Goal: Task Accomplishment & Management: Manage account settings

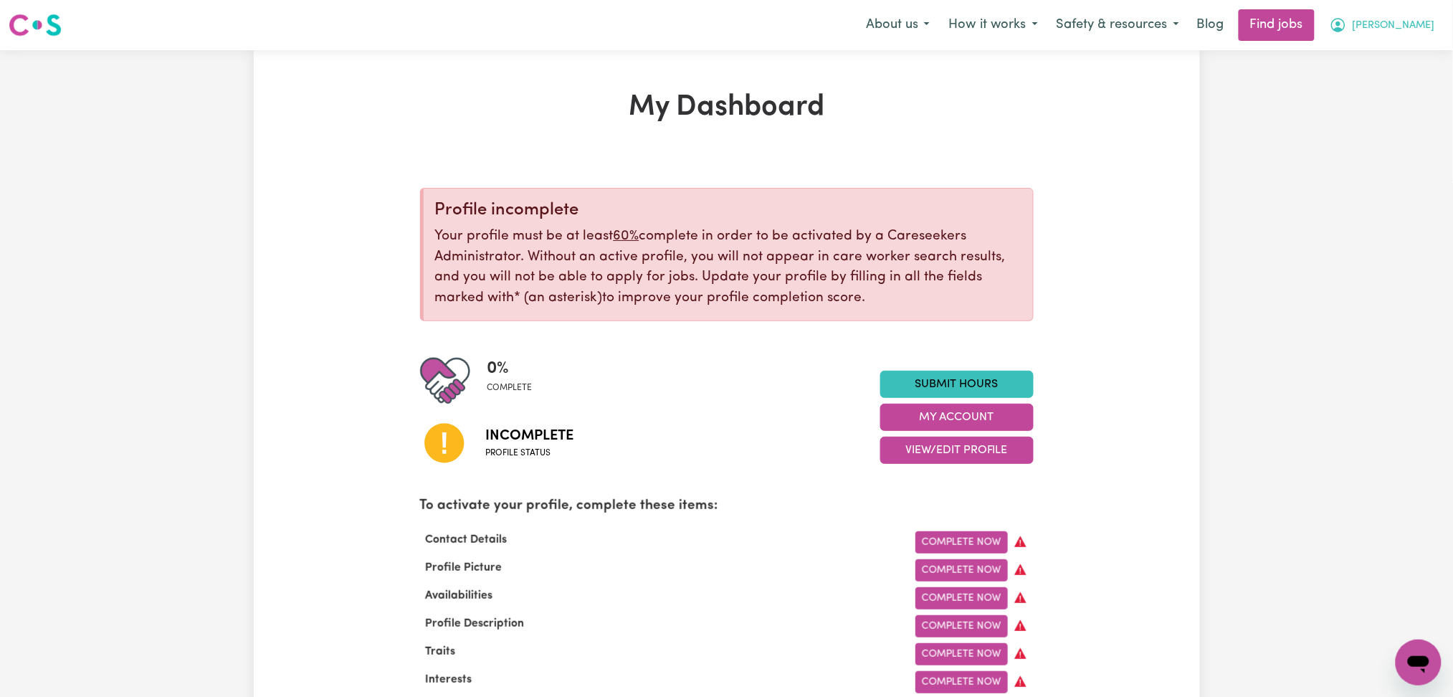
click at [1412, 32] on button "[PERSON_NAME]" at bounding box center [1383, 25] width 124 height 30
click at [1390, 113] on link "Logout" at bounding box center [1387, 109] width 113 height 27
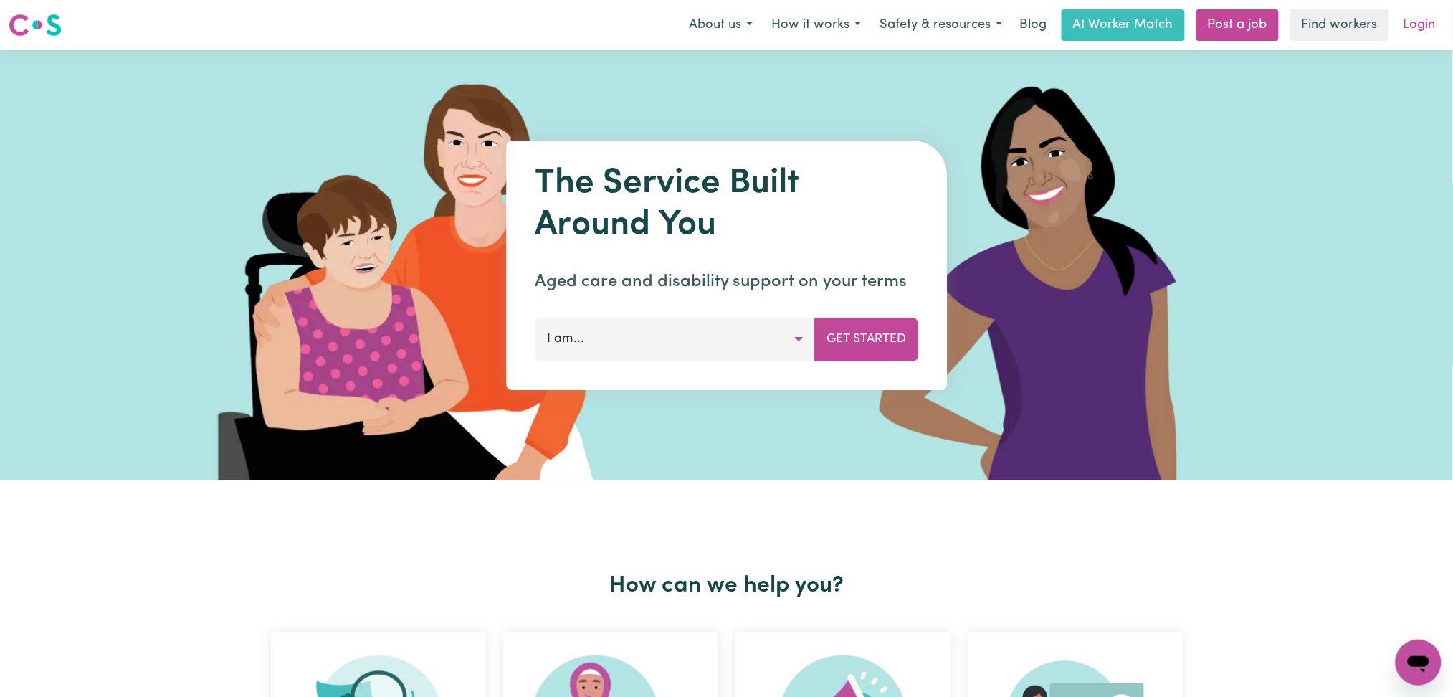
click at [1412, 30] on link "Login" at bounding box center [1419, 25] width 49 height 32
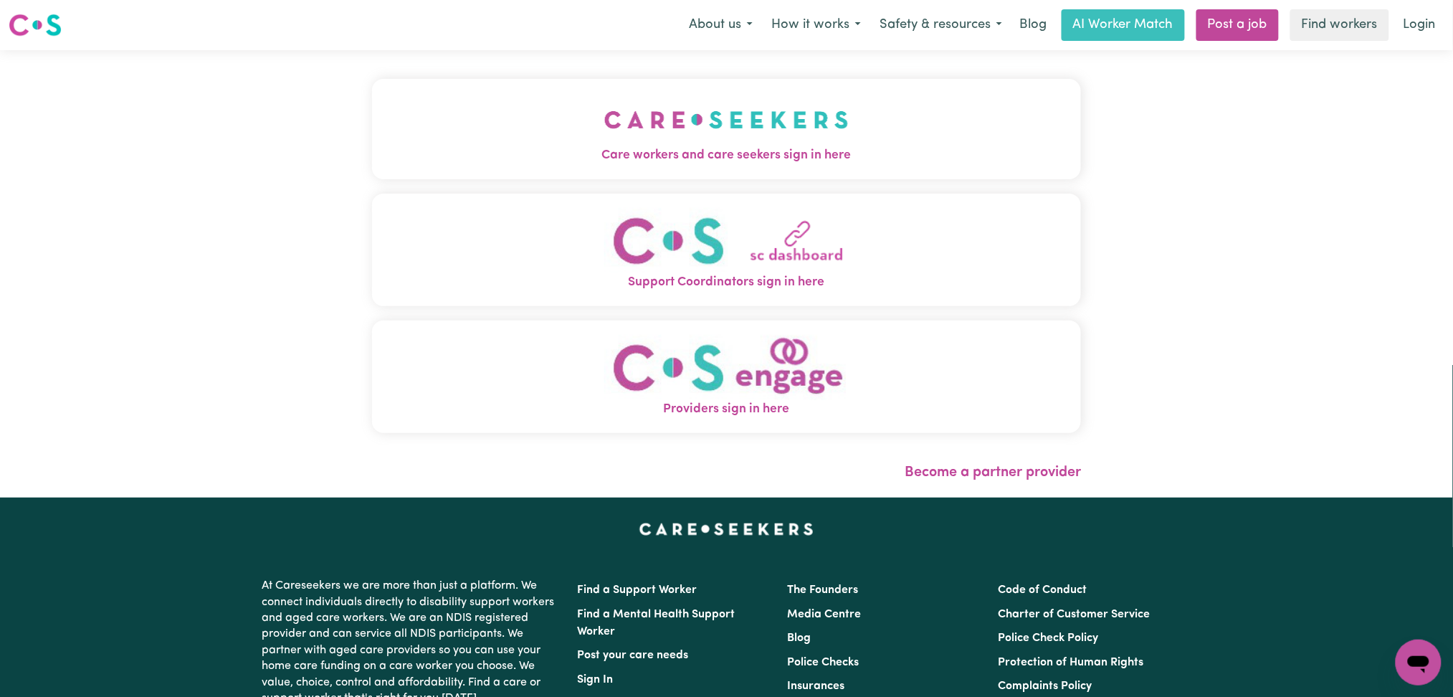
drag, startPoint x: 574, startPoint y: 92, endPoint x: 515, endPoint y: 84, distance: 60.0
click at [574, 89] on div "Care workers and care seekers sign in here Support Coordinators sign in here Pr…" at bounding box center [727, 273] width 727 height 447
click at [461, 148] on span "Care workers and care seekers sign in here" at bounding box center [727, 155] width 710 height 19
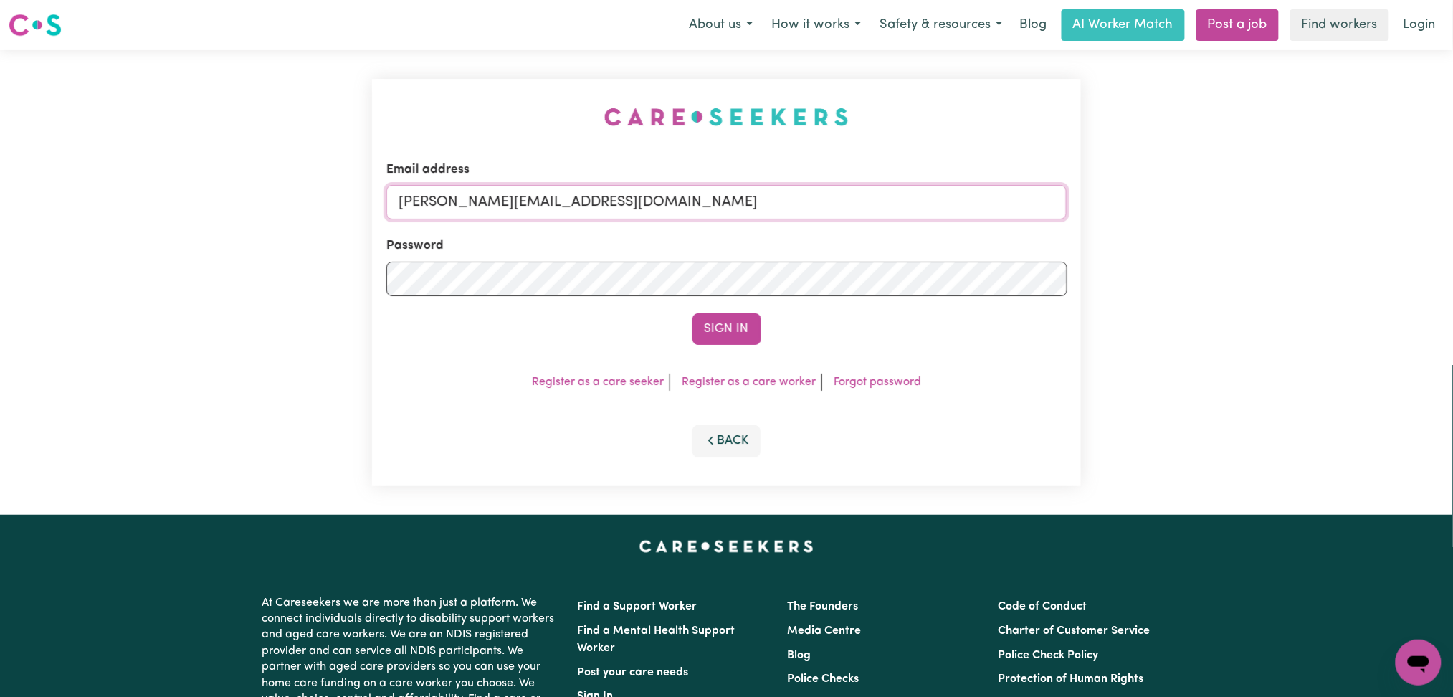
drag, startPoint x: 626, startPoint y: 188, endPoint x: 562, endPoint y: 217, distance: 70.3
click at [625, 188] on input "[PERSON_NAME][EMAIL_ADDRESS][DOMAIN_NAME]" at bounding box center [726, 202] width 681 height 34
drag, startPoint x: 475, startPoint y: 192, endPoint x: 813, endPoint y: 192, distance: 338.5
click at [813, 192] on input "Superuser~[EMAIL_ADDRESS][DOMAIN_NAME]" at bounding box center [726, 202] width 681 height 34
type input "Superuser~[EMAIL_ADDRESS][DOMAIN_NAME]"
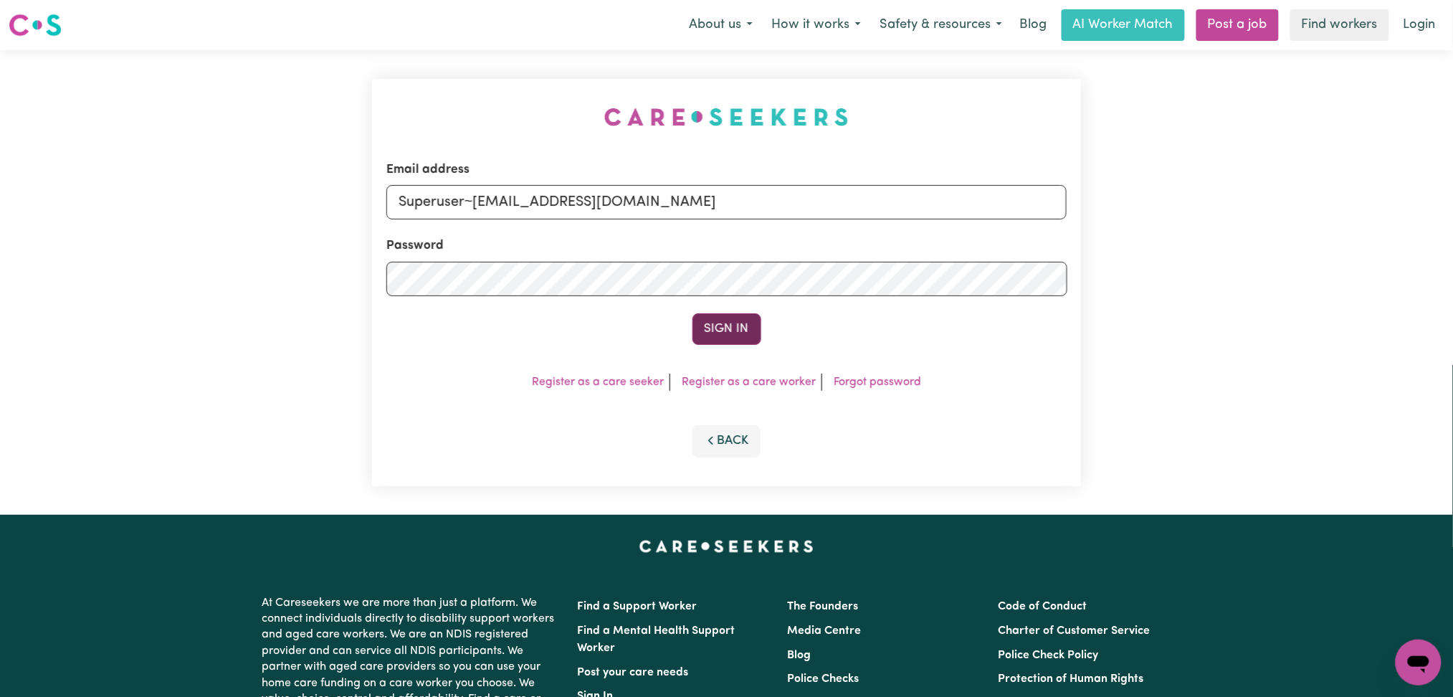
click at [738, 313] on button "Sign In" at bounding box center [727, 329] width 69 height 32
